Goal: Transaction & Acquisition: Purchase product/service

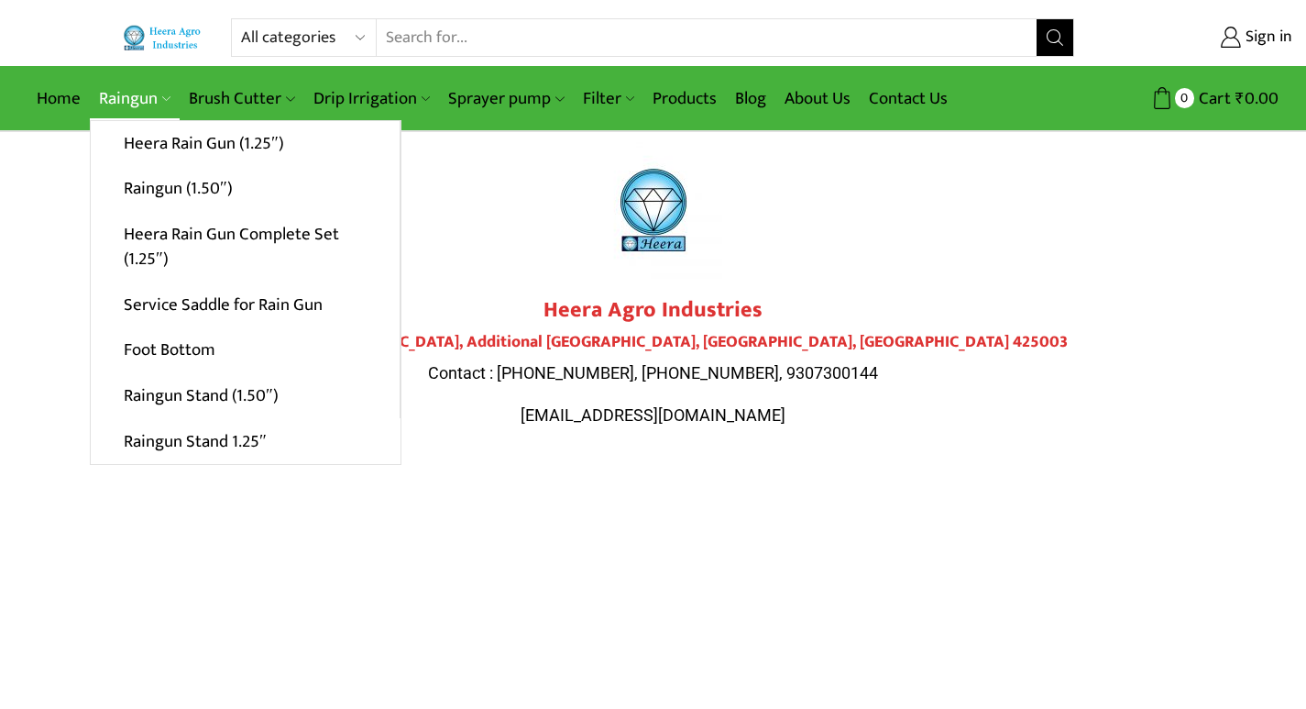
click at [142, 100] on link "Raingun" at bounding box center [135, 98] width 90 height 43
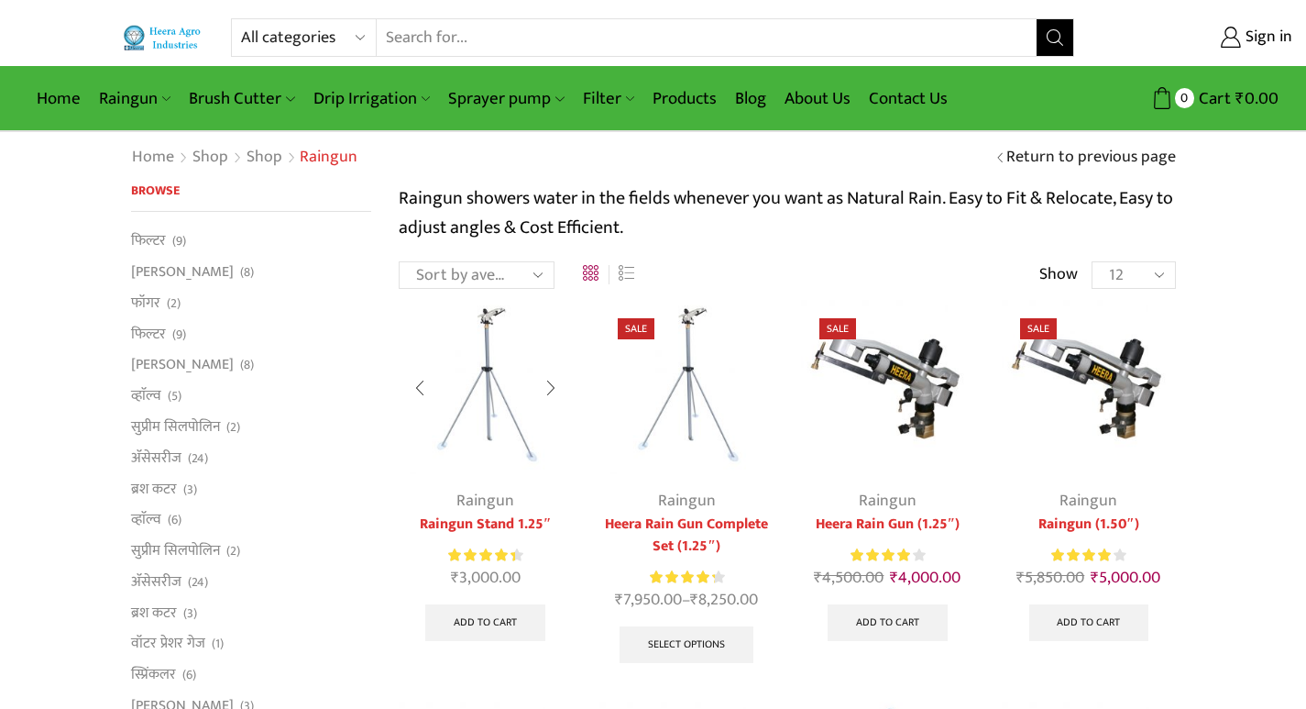
click at [551, 380] on div at bounding box center [551, 388] width 42 height 49
click at [754, 386] on div at bounding box center [753, 388] width 42 height 49
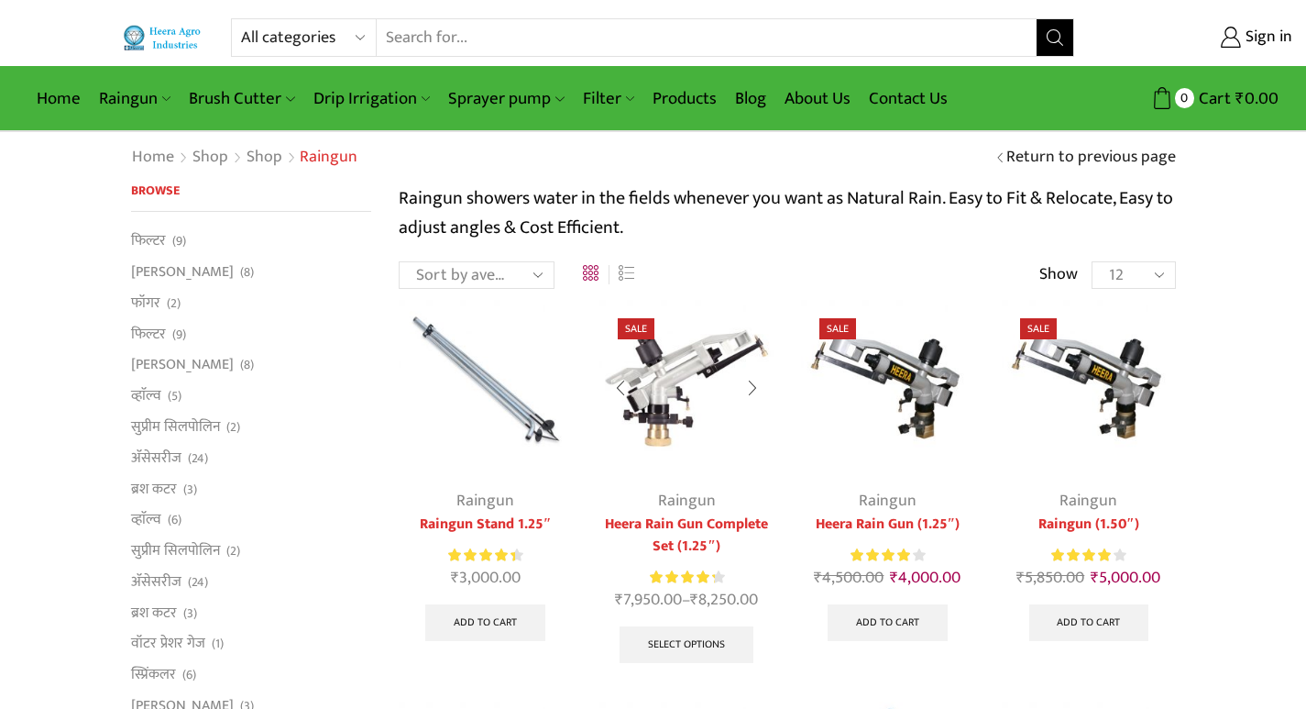
click at [752, 379] on div at bounding box center [753, 388] width 42 height 49
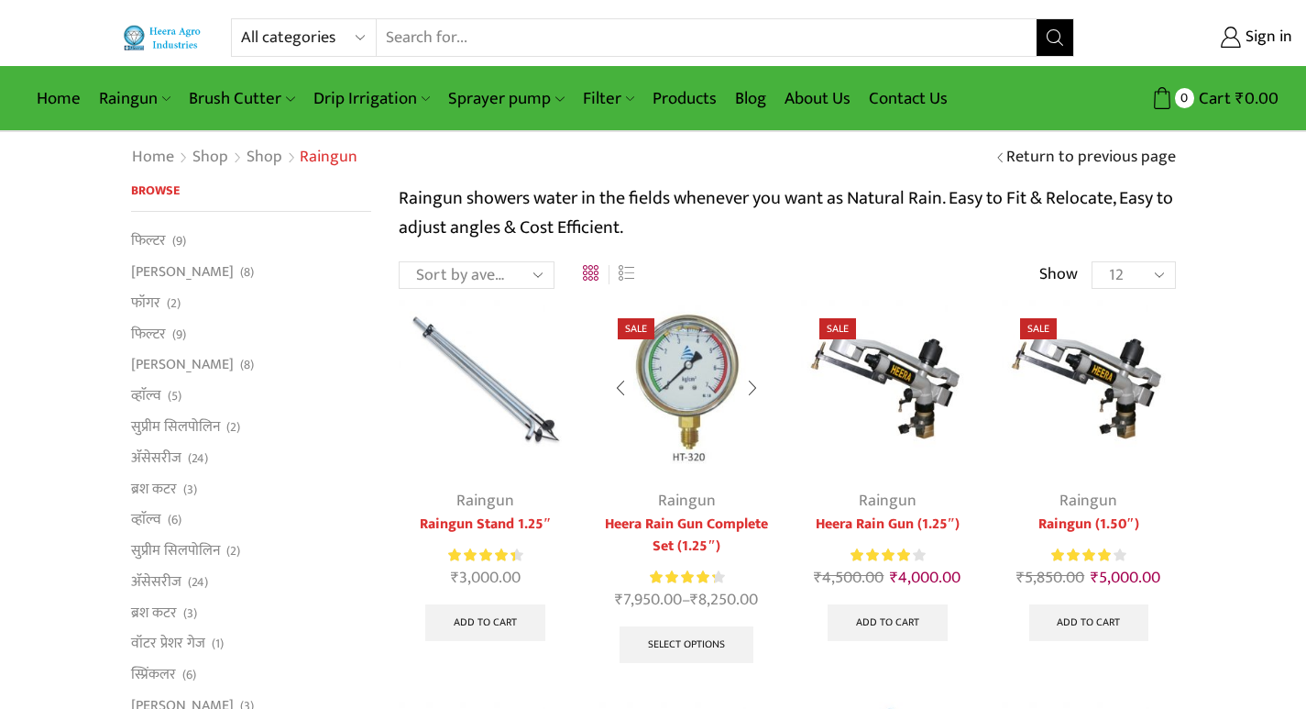
click at [752, 379] on div at bounding box center [753, 388] width 42 height 49
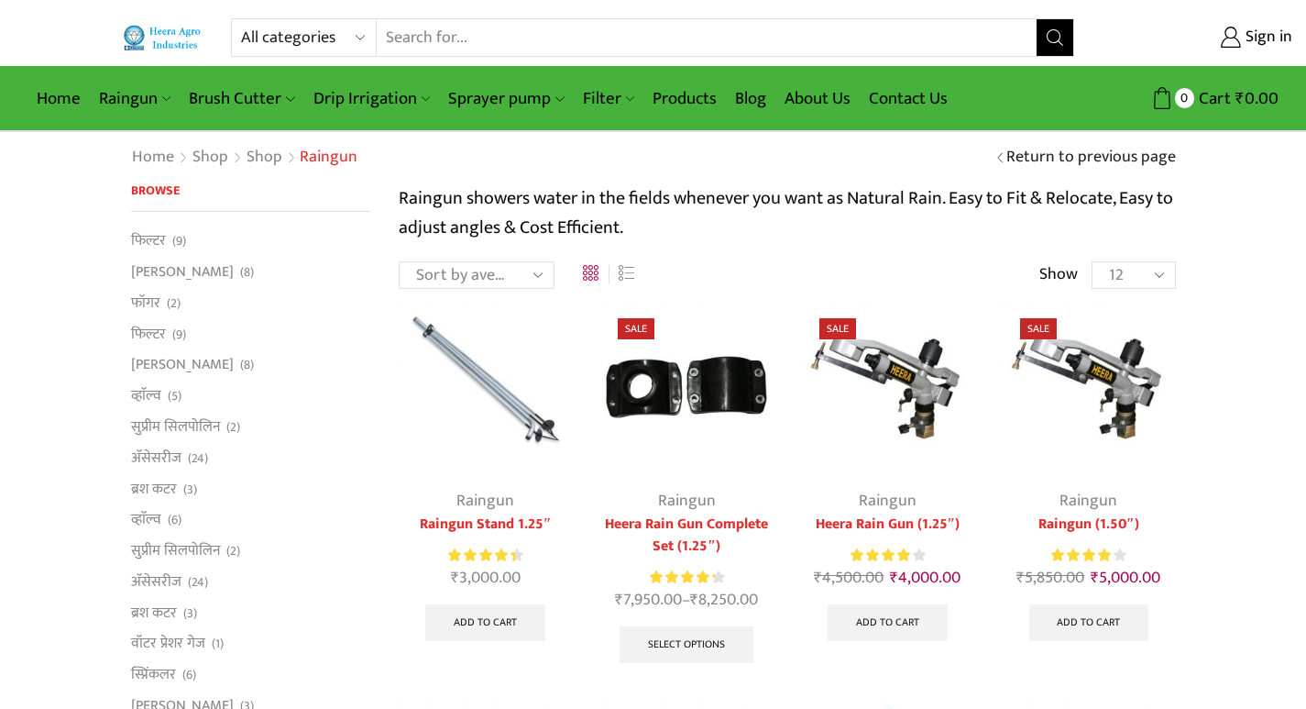
click at [600, 384] on div at bounding box center [621, 388] width 42 height 49
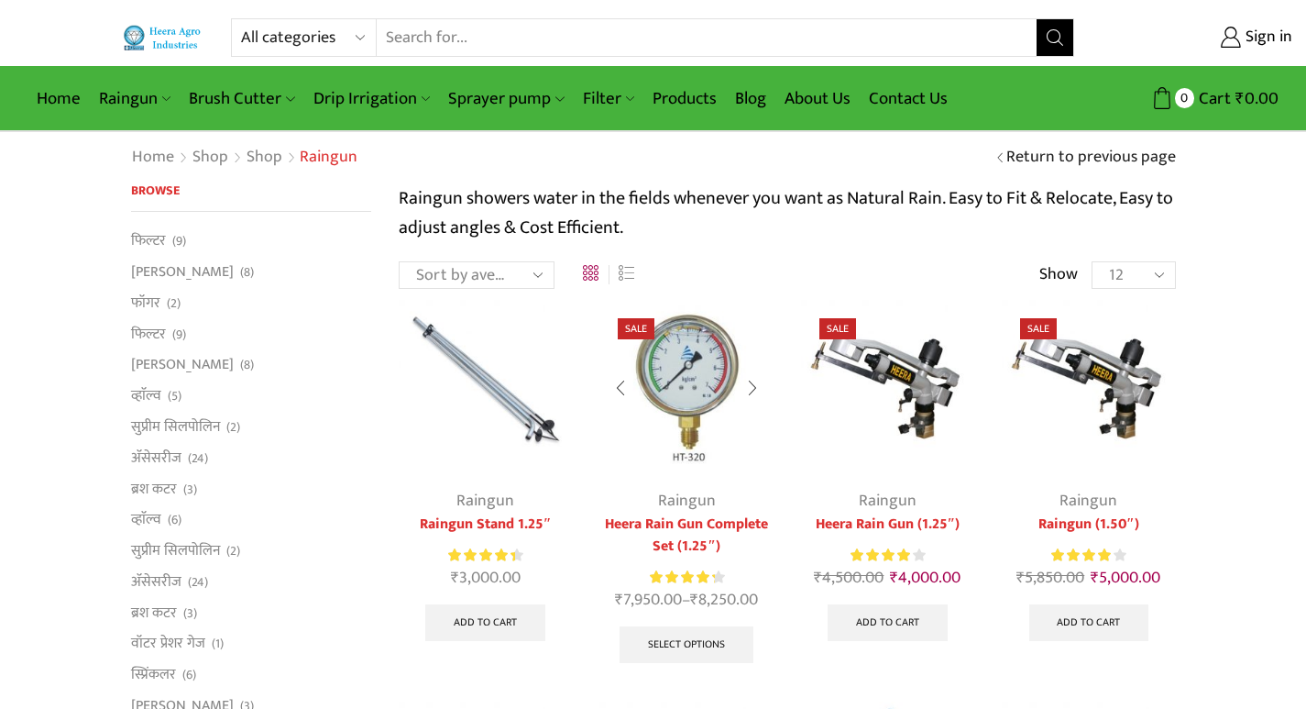
click at [751, 374] on div at bounding box center [753, 388] width 42 height 49
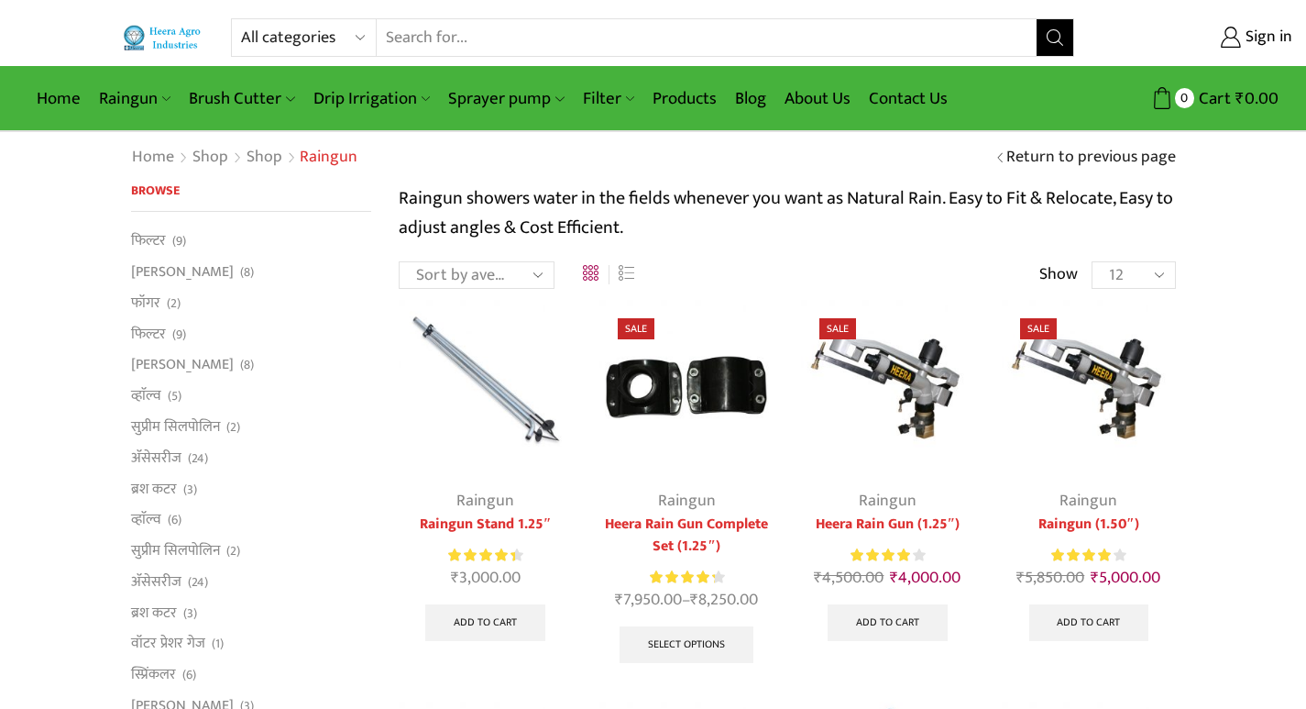
click at [751, 374] on div at bounding box center [753, 388] width 42 height 49
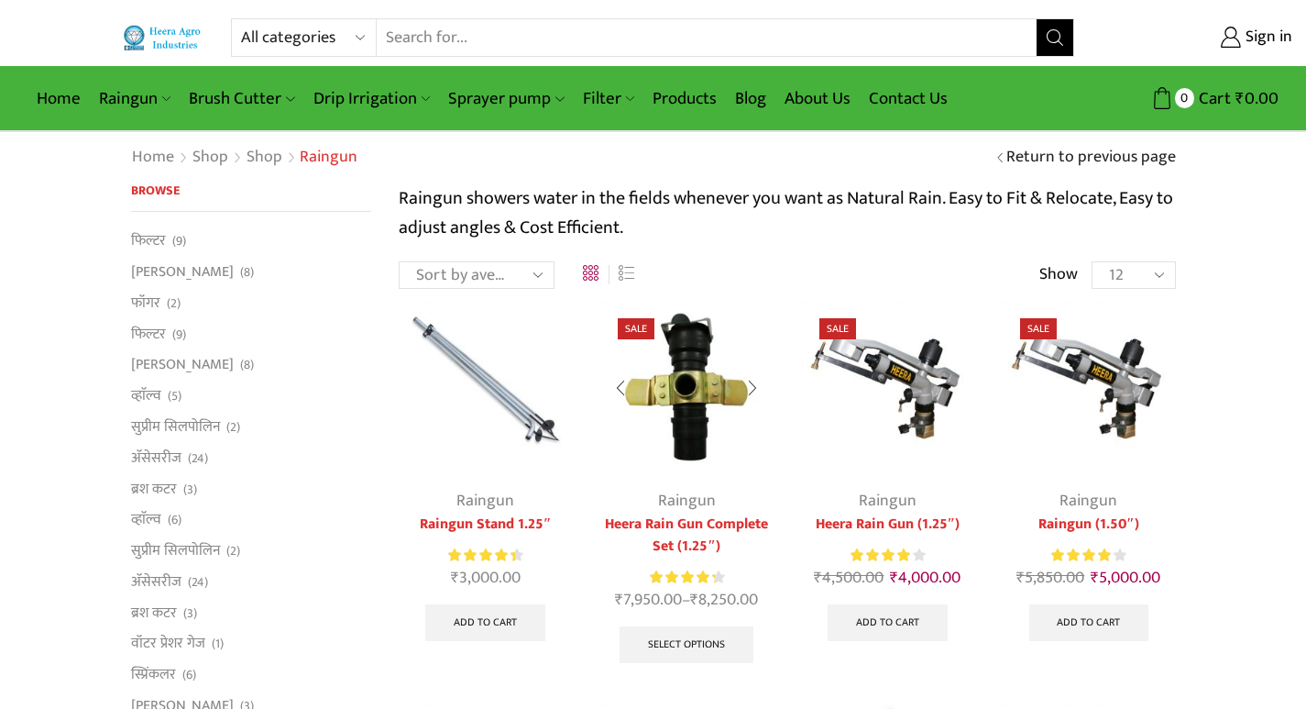
click at [751, 374] on div at bounding box center [753, 388] width 42 height 49
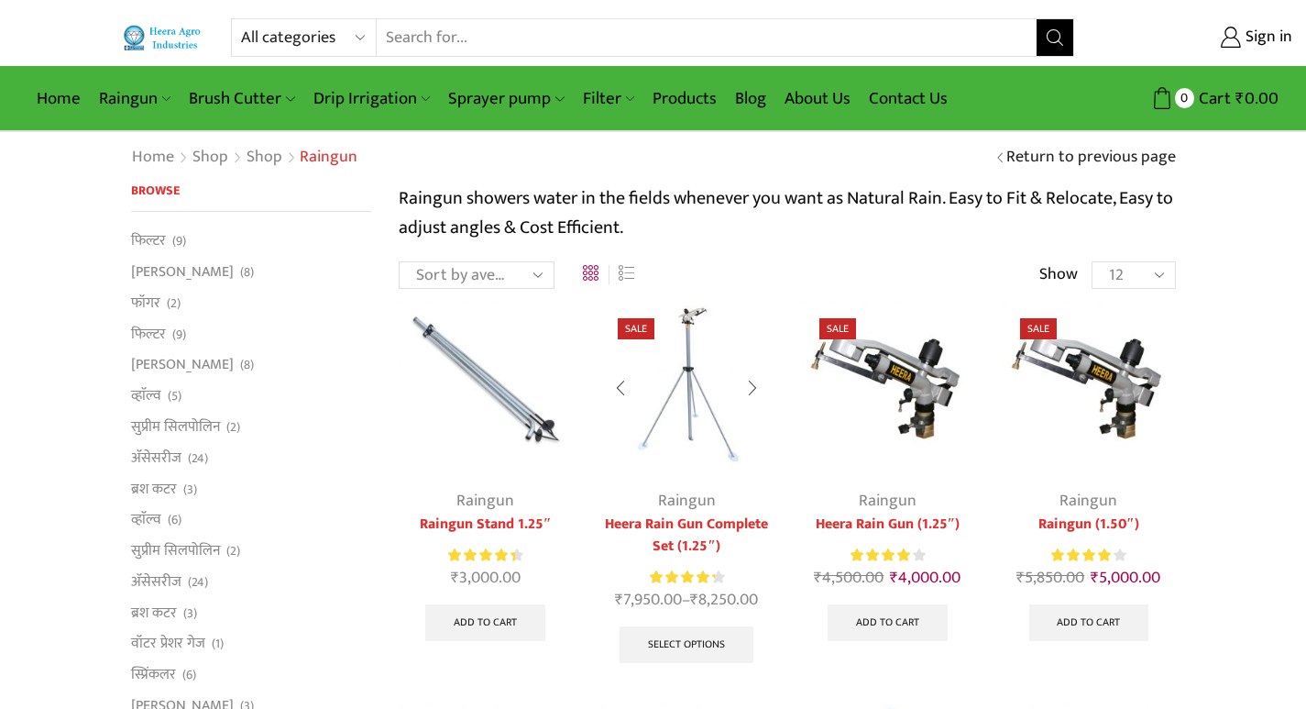
click at [751, 374] on div at bounding box center [753, 388] width 42 height 49
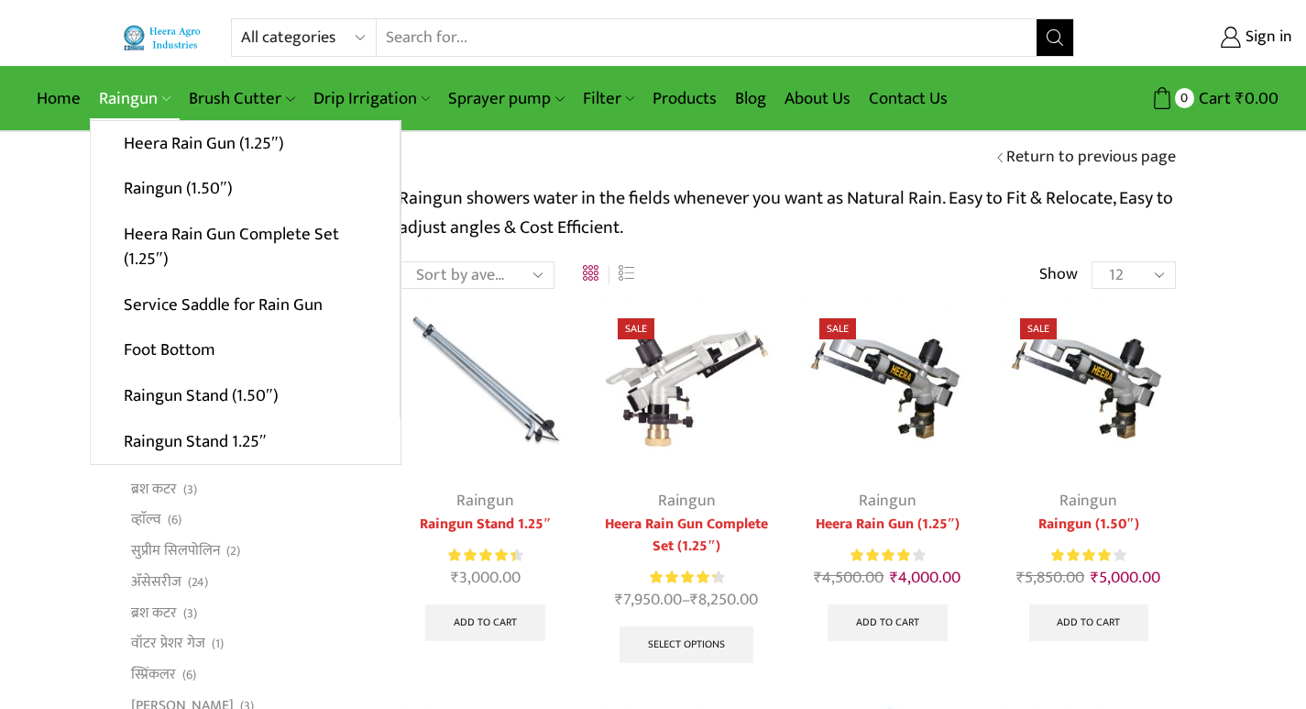
click at [134, 97] on link "Raingun" at bounding box center [135, 98] width 90 height 43
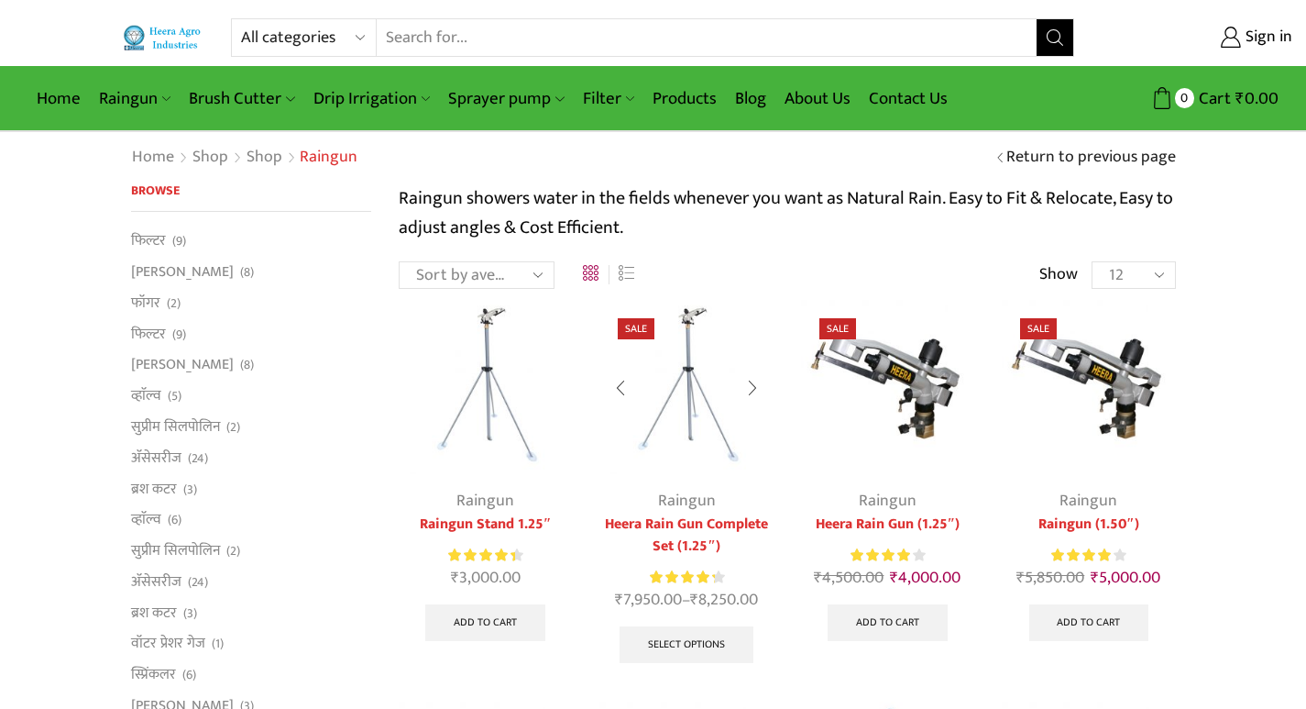
click at [681, 391] on img at bounding box center [686, 386] width 173 height 173
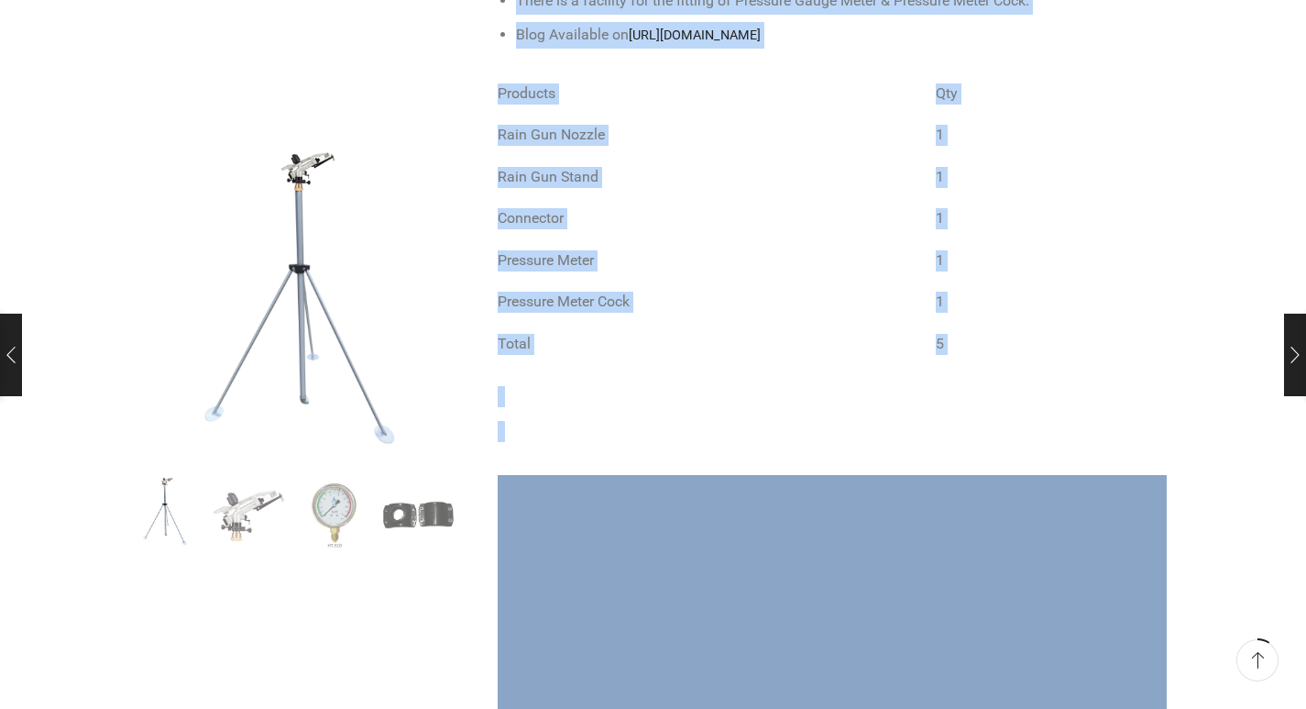
scroll to position [1481, 0]
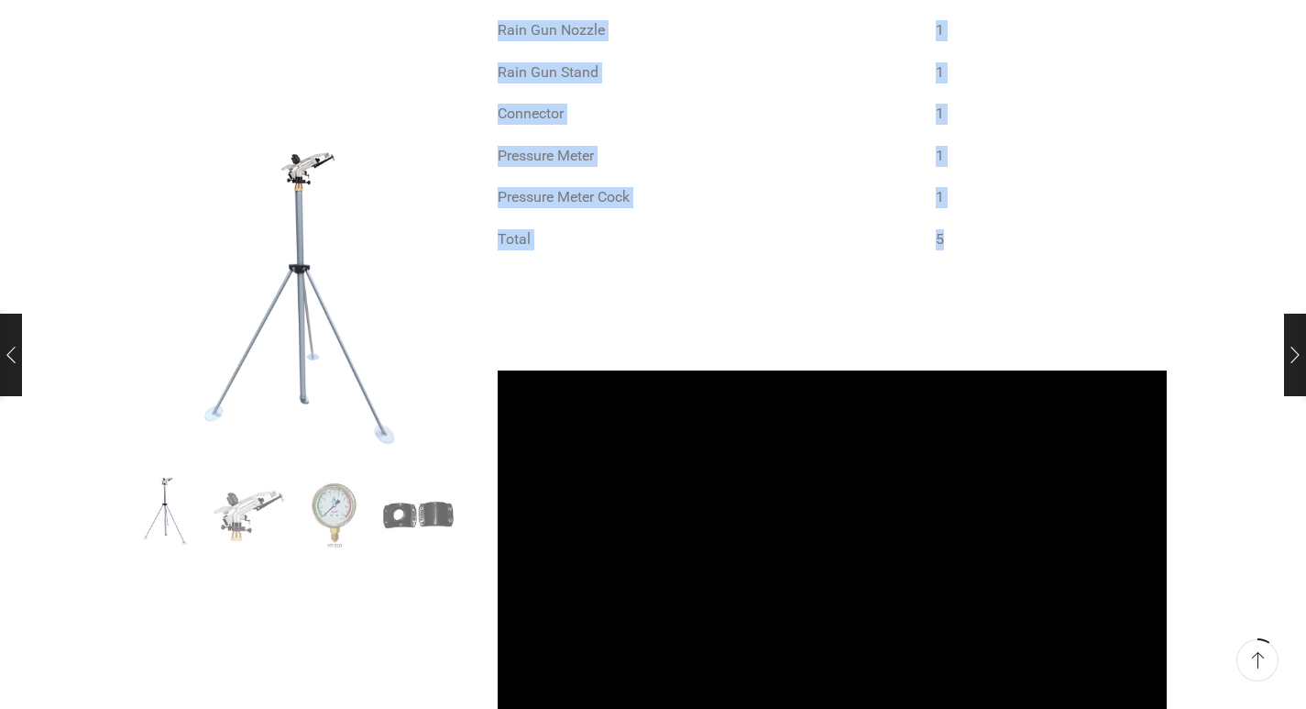
drag, startPoint x: 516, startPoint y: 325, endPoint x: 995, endPoint y: 217, distance: 490.6
copy div "Lorem Ipsu Dol si ame cons-adipisc elit se doeiusmod, Temp inc ut labo etdo m a…"
